Goal: Task Accomplishment & Management: Use online tool/utility

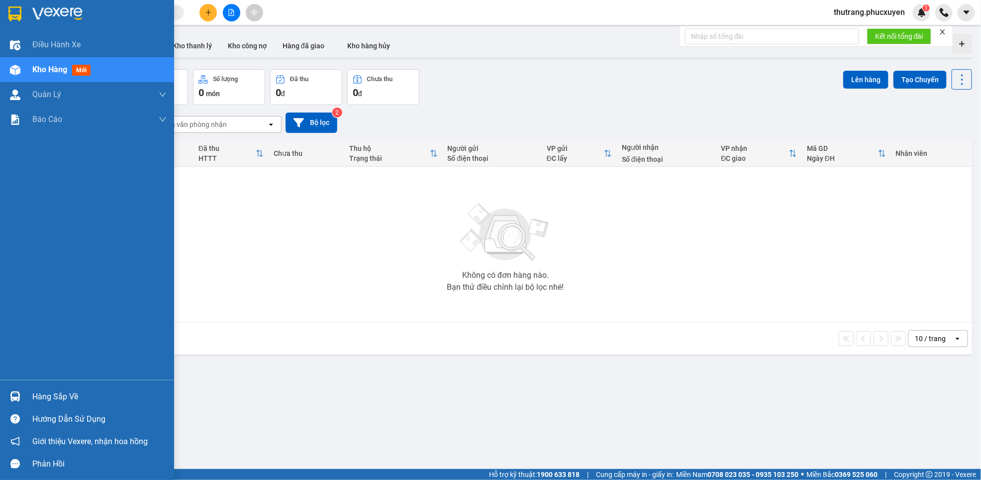
click at [49, 398] on div "Hàng sắp về" at bounding box center [99, 396] width 134 height 15
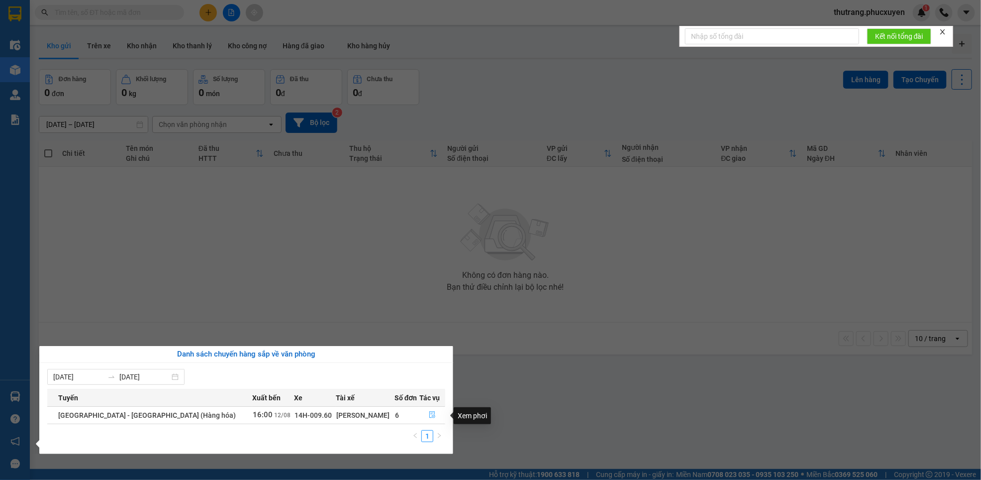
click at [429, 414] on icon "file-done" at bounding box center [432, 414] width 7 height 7
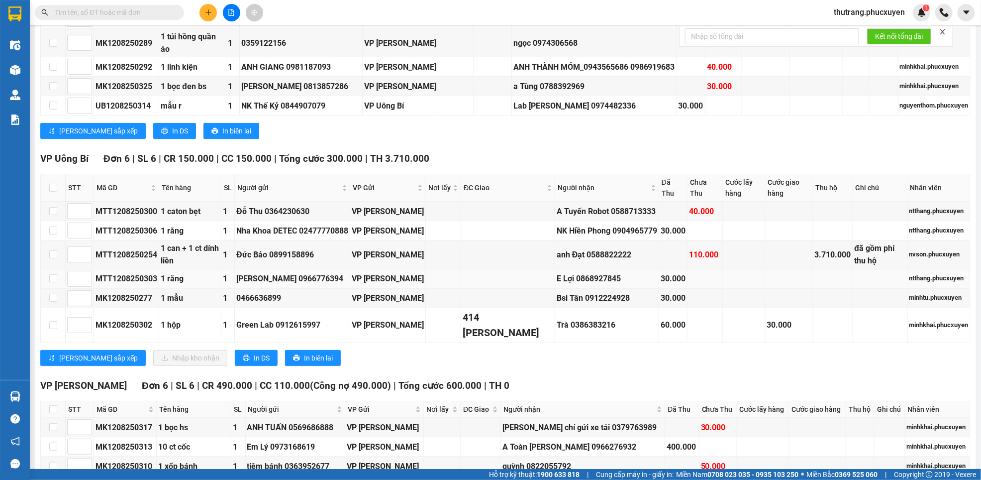
scroll to position [369, 0]
